Goal: Transaction & Acquisition: Purchase product/service

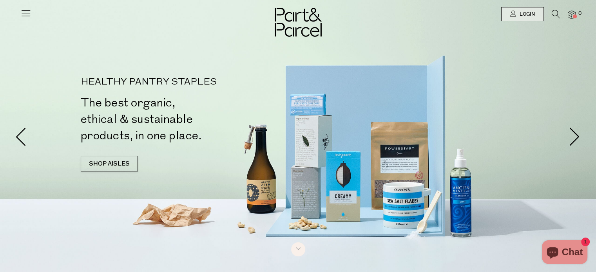
click at [558, 13] on icon at bounding box center [555, 14] width 8 height 9
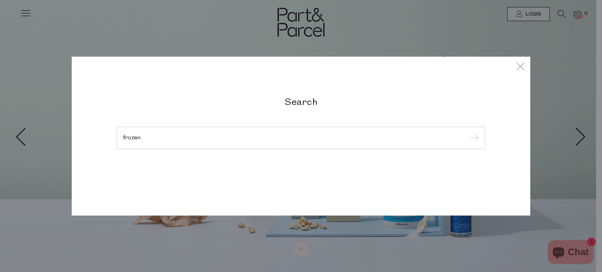
type input "frozen"
click at [467, 132] on input "submit" at bounding box center [473, 138] width 12 height 12
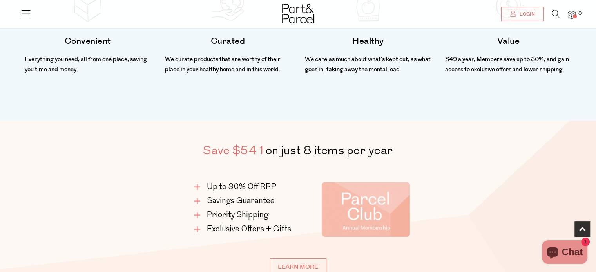
scroll to position [294, 0]
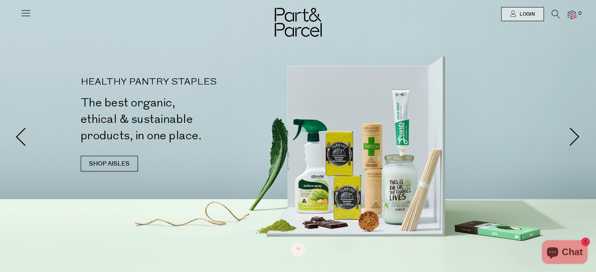
click at [553, 11] on icon at bounding box center [555, 14] width 8 height 9
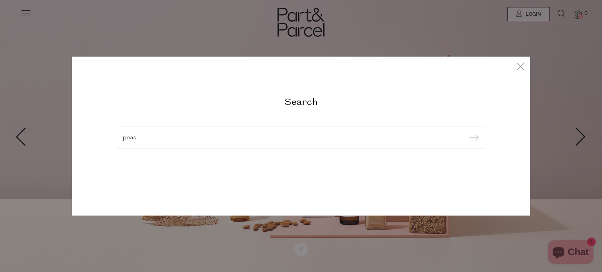
type input "peas"
click at [467, 132] on input "submit" at bounding box center [473, 138] width 12 height 12
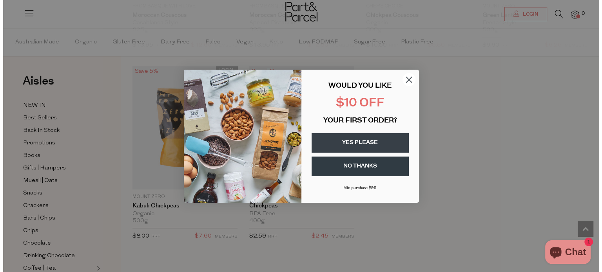
scroll to position [801, 0]
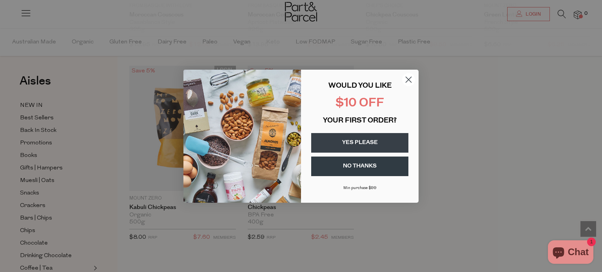
click at [408, 78] on circle "Close dialog" at bounding box center [408, 79] width 13 height 13
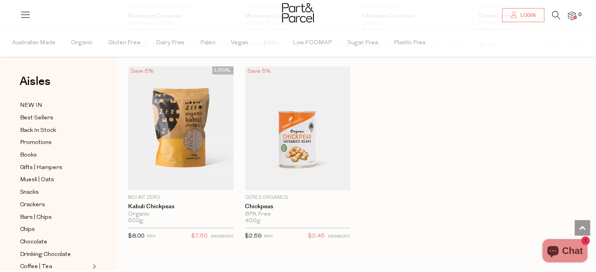
scroll to position [793, 0]
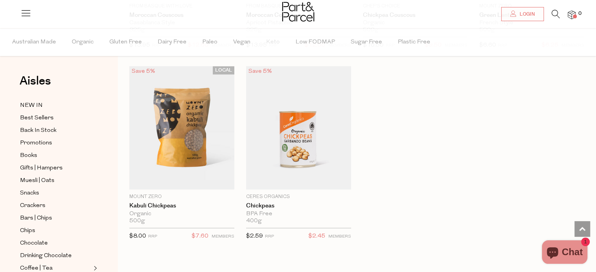
click at [551, 13] on icon at bounding box center [555, 14] width 8 height 9
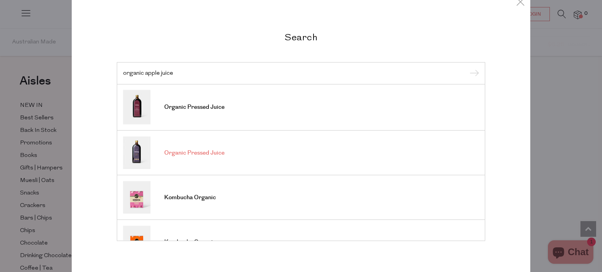
scroll to position [0, 0]
drag, startPoint x: 182, startPoint y: 67, endPoint x: 5, endPoint y: 46, distance: 178.3
click at [5, 46] on div "Search organic apple juice Organic Pressed Juice Organic Pressed Juice Kombucha…" at bounding box center [301, 136] width 602 height 272
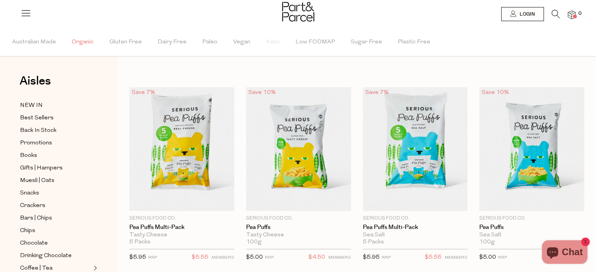
click at [75, 40] on span "Organic" at bounding box center [83, 42] width 22 height 27
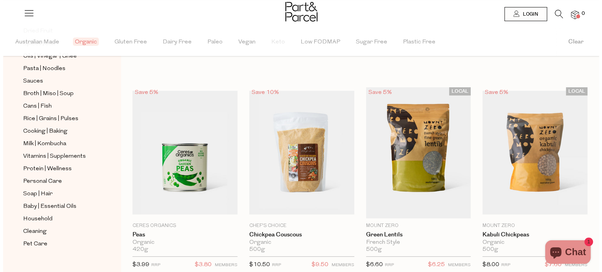
scroll to position [275, 0]
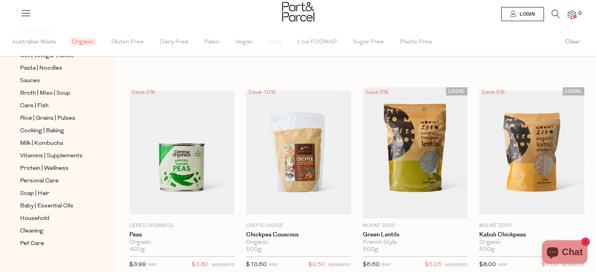
click at [551, 14] on icon at bounding box center [555, 14] width 8 height 9
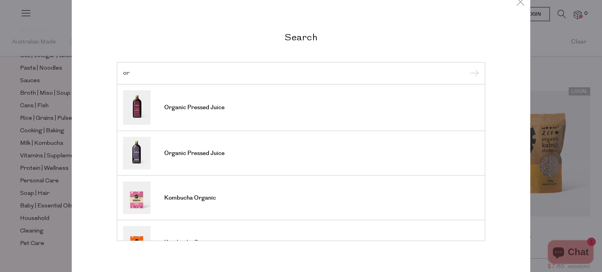
type input "o"
type input "apple juice"
click at [467, 68] on input "submit" at bounding box center [473, 74] width 12 height 12
